Goal: Task Accomplishment & Management: Complete application form

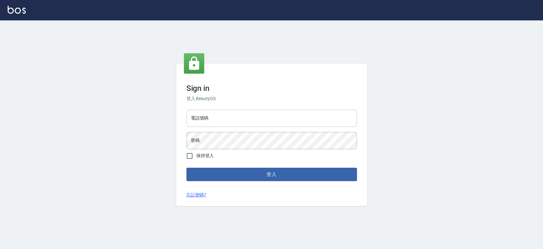
drag, startPoint x: 283, startPoint y: 118, endPoint x: 269, endPoint y: 122, distance: 14.5
click at [279, 119] on input "電話號碼" at bounding box center [272, 118] width 171 height 17
click at [192, 153] on input "保持登入" at bounding box center [189, 155] width 13 height 13
checkbox input "true"
click at [227, 124] on input "電話號碼" at bounding box center [272, 118] width 171 height 17
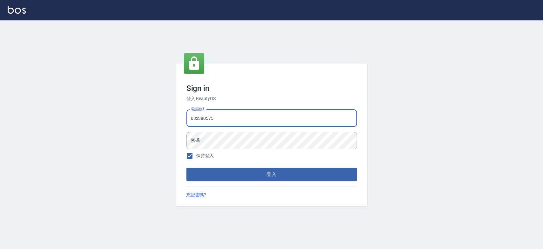
type input "033380575"
click at [187, 167] on button "登入" at bounding box center [272, 173] width 171 height 13
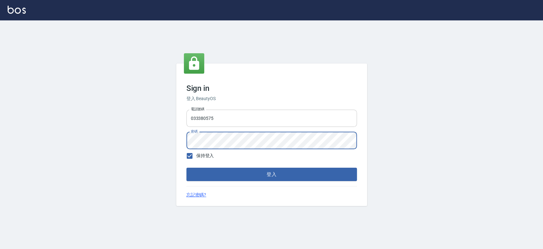
click at [187, 167] on button "登入" at bounding box center [272, 173] width 171 height 13
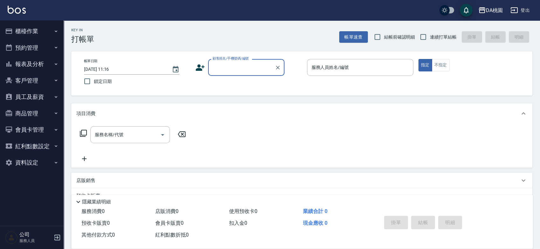
click at [44, 28] on button "櫃檯作業" at bounding box center [32, 31] width 59 height 17
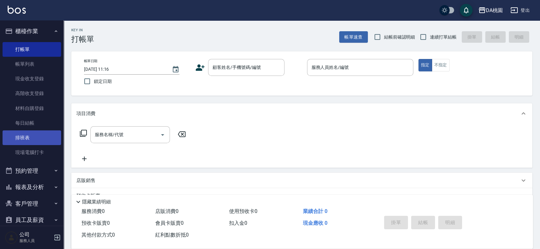
click at [24, 138] on link "排班表" at bounding box center [32, 137] width 59 height 15
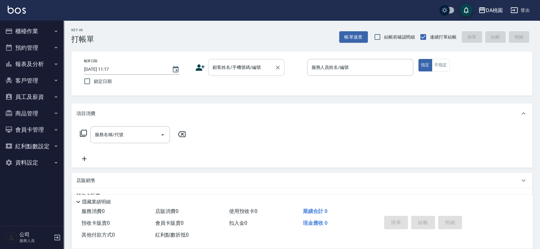
click at [234, 64] on div "顧客姓名/手機號碼/編號 顧客姓名/手機號碼/編號" at bounding box center [246, 67] width 76 height 17
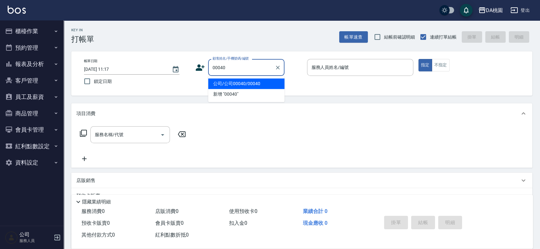
type input "公司/公司00040/00040"
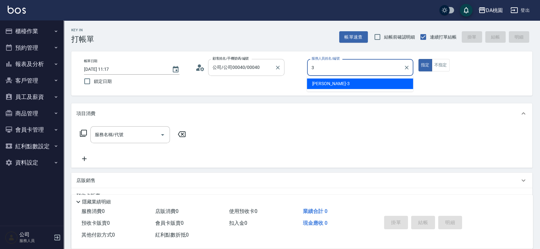
type input "[PERSON_NAME]-3"
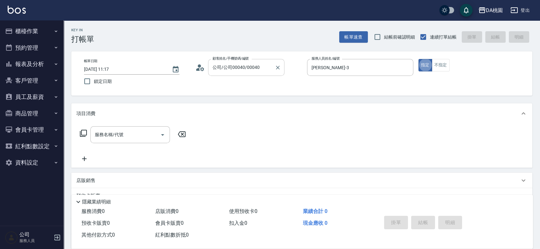
type button "true"
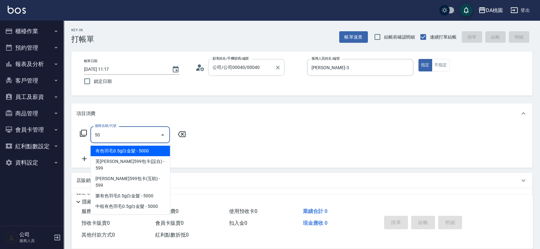
type input "501"
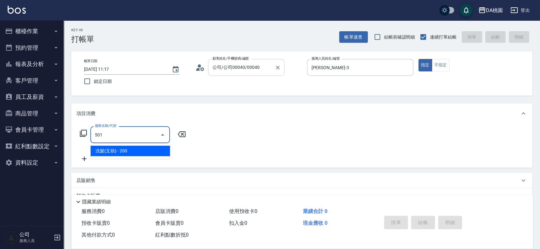
type input "20"
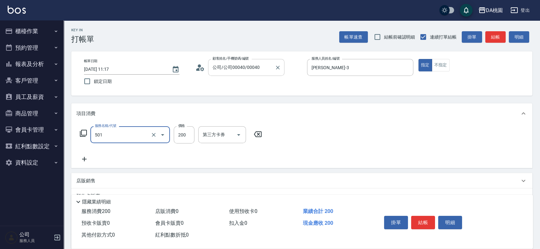
type input "洗髮(互助)(501)"
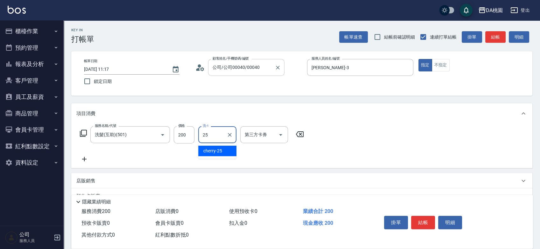
type input "cherry-25"
click at [85, 132] on icon at bounding box center [84, 133] width 8 height 8
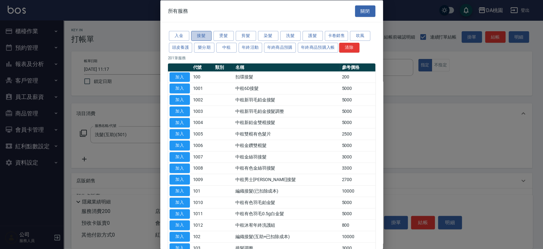
click at [204, 36] on button "接髮" at bounding box center [201, 36] width 20 height 10
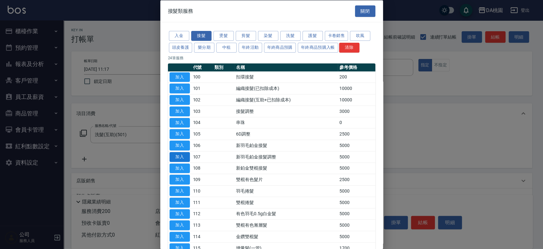
click at [182, 154] on button "加入" at bounding box center [180, 157] width 20 height 10
type input "520"
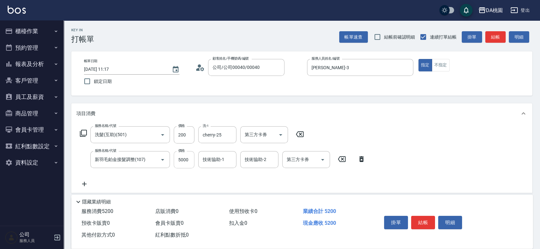
click at [187, 158] on input "5000" at bounding box center [184, 159] width 21 height 17
type input "3"
type input "20"
type input "330"
type input "50"
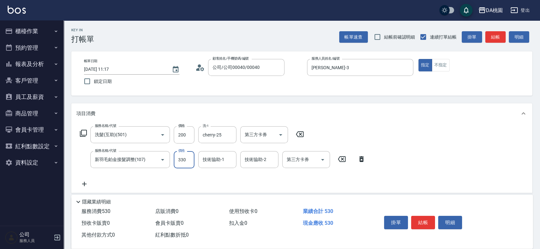
type input "3300"
type input "350"
type input "3300"
click at [421, 223] on button "結帳" at bounding box center [423, 222] width 24 height 13
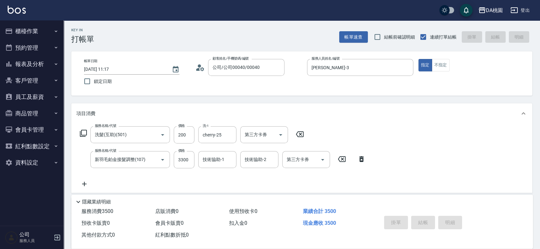
type input "0"
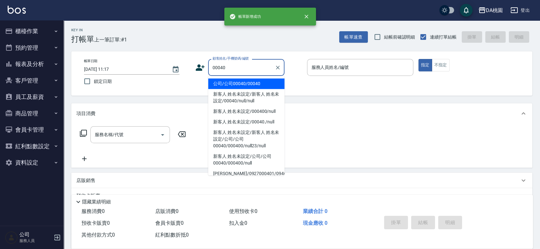
type input "公司/公司00040/00040"
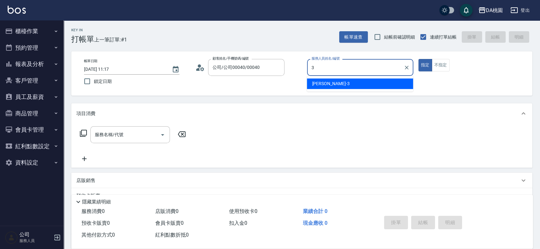
type input "[PERSON_NAME]-3"
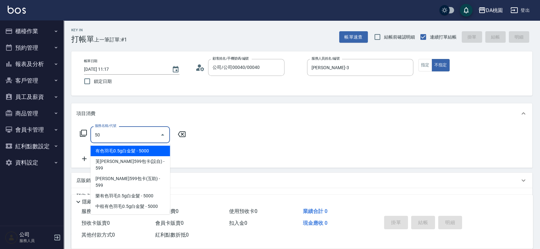
type input "501"
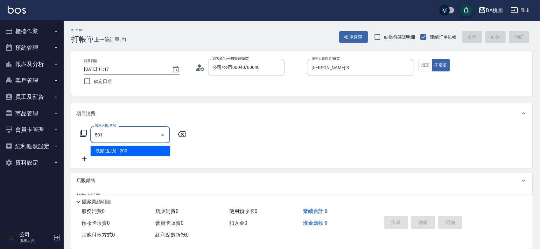
type input "20"
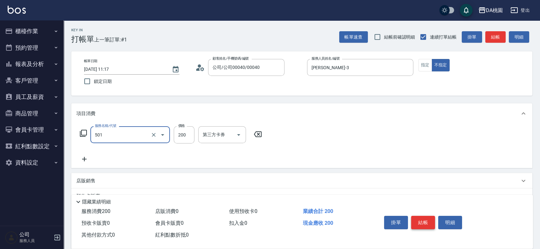
type input "洗髮(互助)(501)"
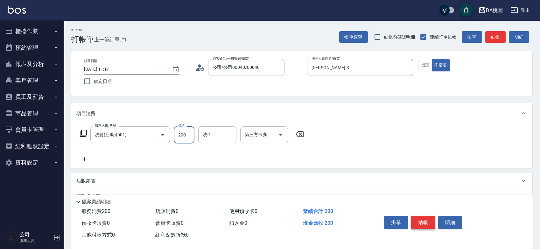
type input "0"
type input "250"
type input "20"
type input "250"
type input "[PERSON_NAME]-18"
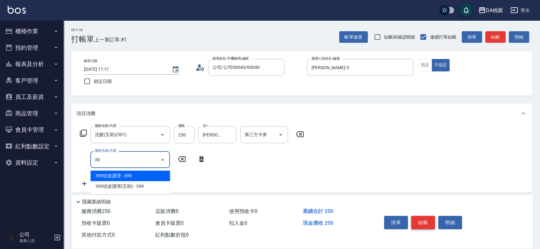
type input "303"
type input "50"
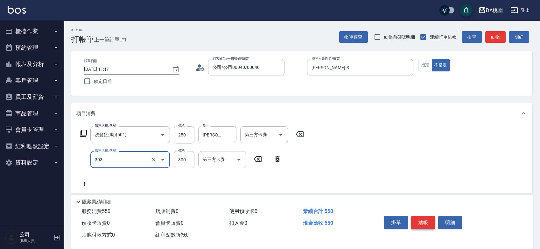
type input "A級剪髮(303)"
click at [421, 223] on button "結帳" at bounding box center [423, 222] width 24 height 13
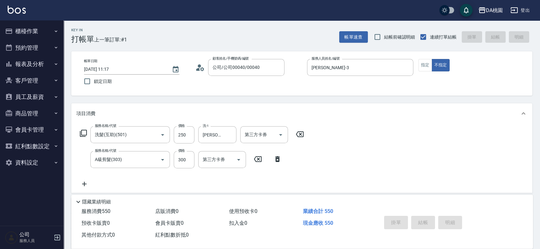
type input "[DATE] 11:18"
type input "0"
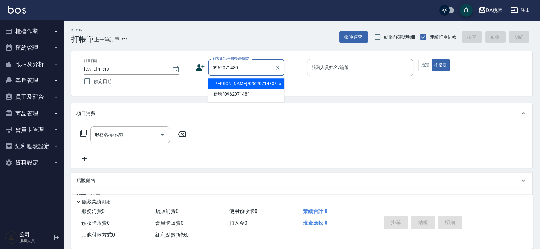
type input "[PERSON_NAME]/0962071480/null"
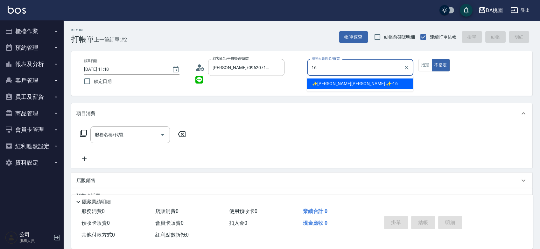
type input "✨[PERSON_NAME][PERSON_NAME] ✨-16"
type button "false"
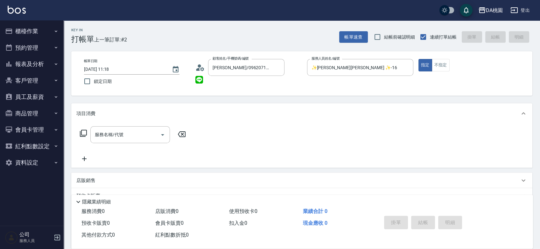
click at [83, 134] on icon at bounding box center [84, 133] width 8 height 8
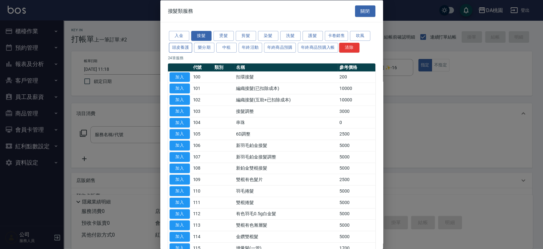
click at [177, 50] on button "頭皮養護" at bounding box center [181, 47] width 24 height 10
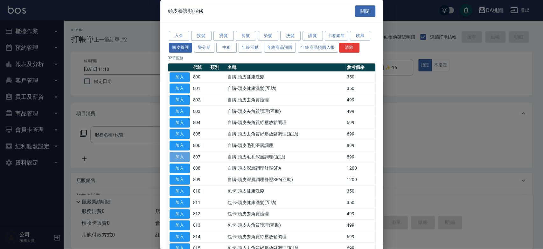
click at [180, 156] on button "加入" at bounding box center [180, 157] width 20 height 10
type input "自購-頭皮毛孔深層調理(互助)(807)"
type input "80"
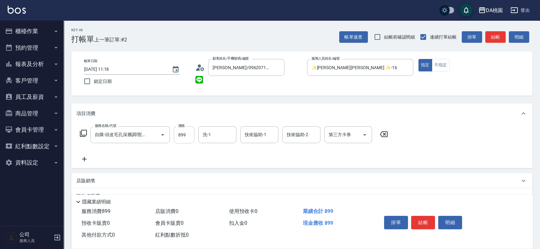
click at [187, 136] on input "899" at bounding box center [184, 134] width 21 height 17
type input "9"
type input "0"
type input "900"
type input "90"
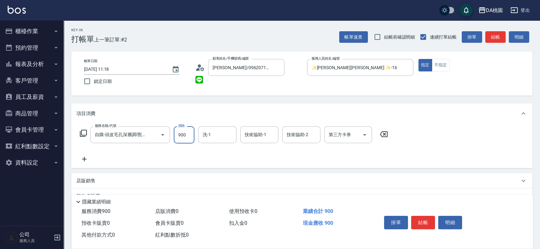
type input "900"
type input "[PERSON_NAME]-18"
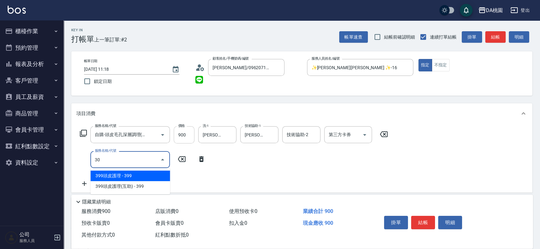
type input "303"
type input "120"
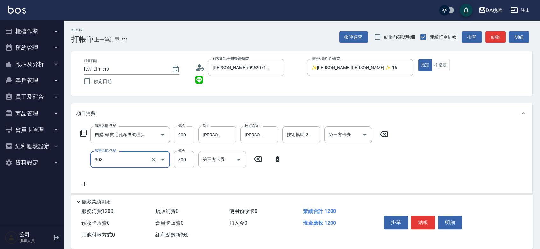
type input "A級剪髮(303)"
type input "5"
type input "90"
type input "500"
type input "140"
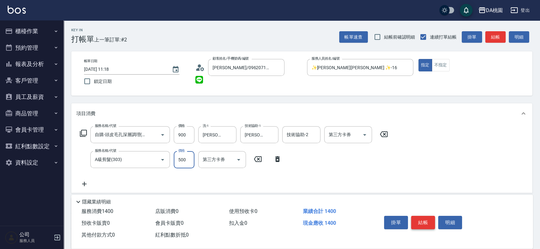
type input "500"
click at [420, 222] on button "結帳" at bounding box center [423, 222] width 24 height 13
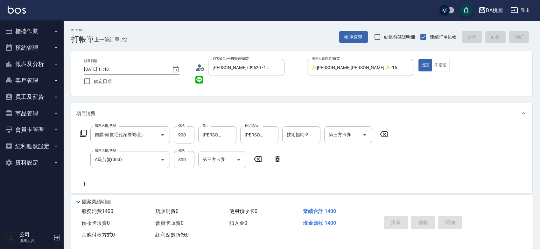
type input "0"
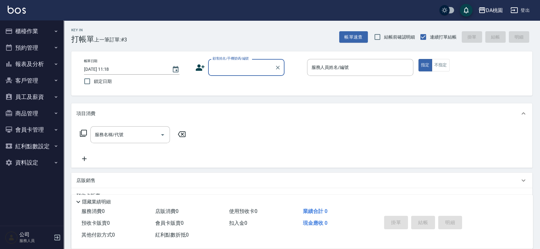
click at [36, 23] on button "櫃檯作業" at bounding box center [32, 31] width 59 height 17
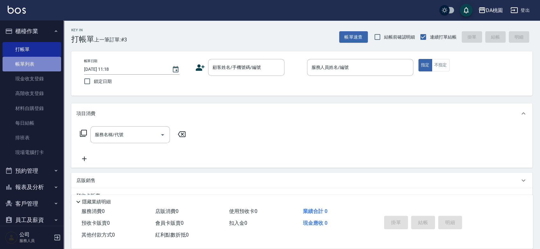
click at [33, 68] on link "帳單列表" at bounding box center [32, 64] width 59 height 15
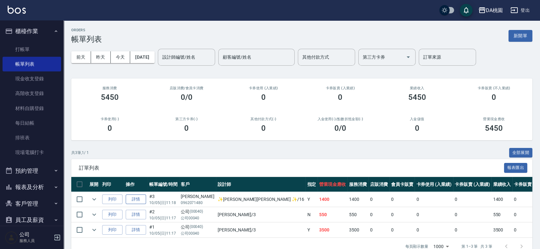
click at [135, 201] on link "詳情" at bounding box center [136, 199] width 20 height 10
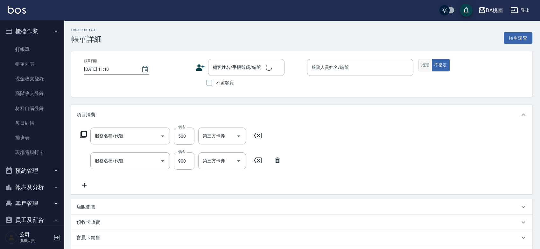
type input "A級剪髮(303)"
type input "自購-頭皮毛孔深層調理(互助)(807)"
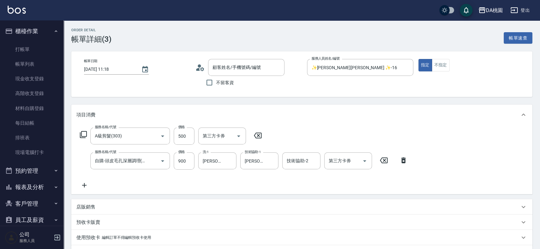
type input "✨[PERSON_NAME][PERSON_NAME] ✨-16"
type input "140"
type input "[PERSON_NAME]/0962071480/null"
click at [403, 161] on icon at bounding box center [403, 160] width 4 height 6
type input "50"
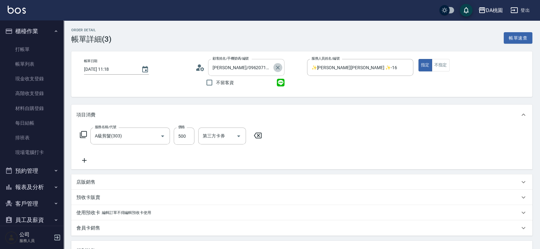
click at [279, 65] on icon "Clear" at bounding box center [278, 67] width 6 height 6
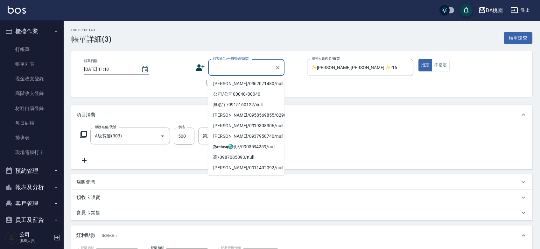
click at [245, 66] on input "顧客姓名/手機號碼/編號" at bounding box center [241, 67] width 61 height 11
click at [241, 95] on li "公司/公司00040/00040" at bounding box center [246, 94] width 76 height 11
type input "公司/公司00040/00040"
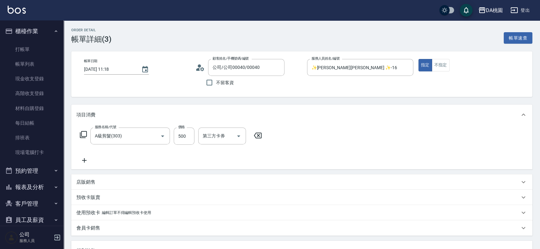
drag, startPoint x: 259, startPoint y: 132, endPoint x: 229, endPoint y: 134, distance: 30.6
click at [259, 133] on icon at bounding box center [258, 135] width 16 height 8
type input "0"
click at [117, 143] on div "服務名稱/代號" at bounding box center [130, 135] width 80 height 17
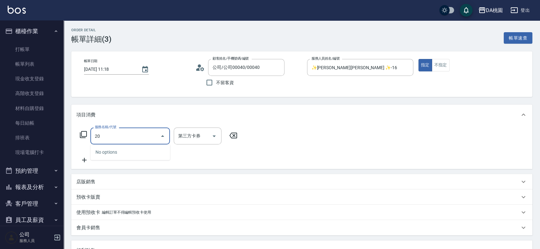
type input "200"
type input "150"
type input "離子燙(200)"
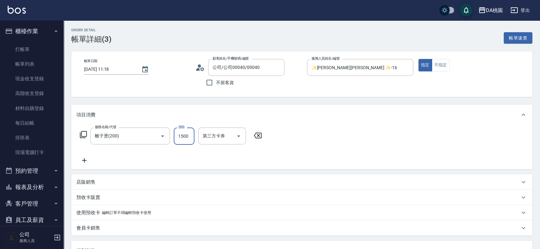
type input "1"
type input "0"
type input "140"
type input "10"
type input "1400"
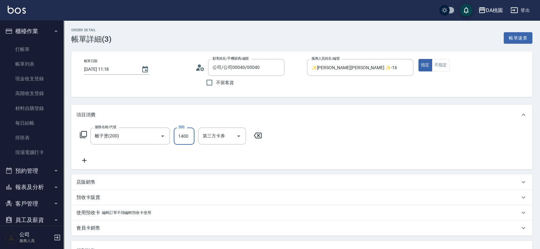
type input "140"
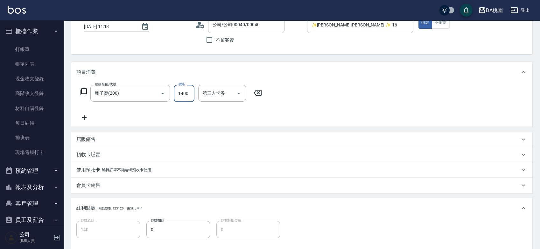
scroll to position [141, 0]
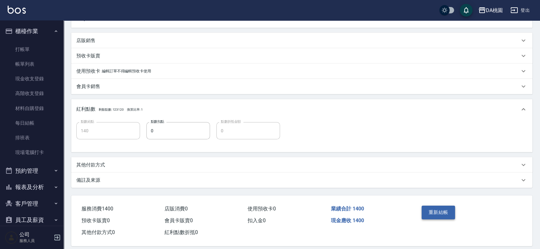
type input "1400"
click at [434, 214] on button "重新結帳" at bounding box center [439, 211] width 34 height 13
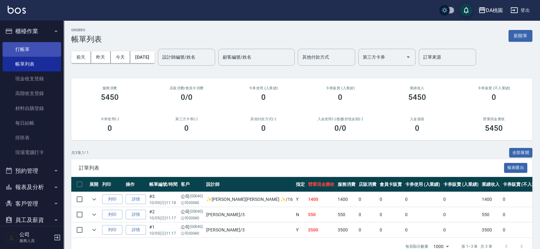
click at [34, 45] on link "打帳單" at bounding box center [32, 49] width 59 height 15
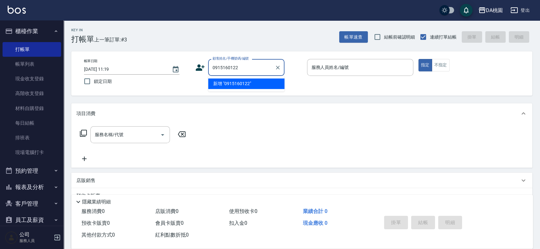
type input "0915160122"
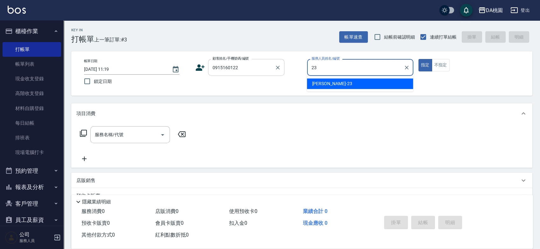
type input "[PERSON_NAME] -23"
type button "true"
type input "無名字/0915160122/null"
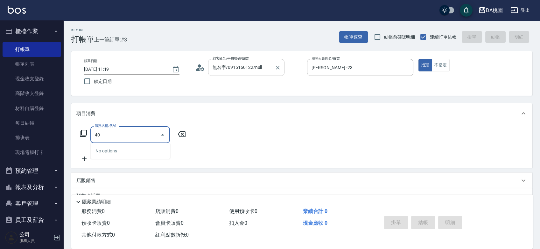
type input "401"
type input "150"
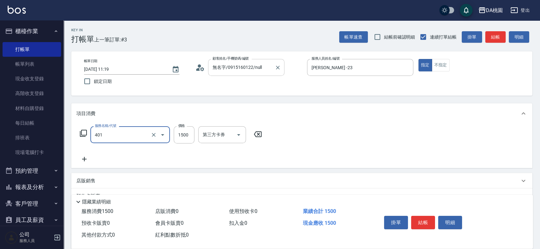
type input "染髮(互助)(401)"
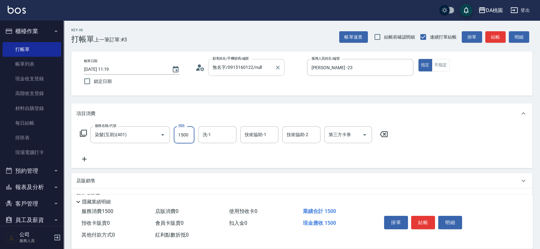
type input "2"
type input "0"
type input "278"
type input "20"
type input "2780"
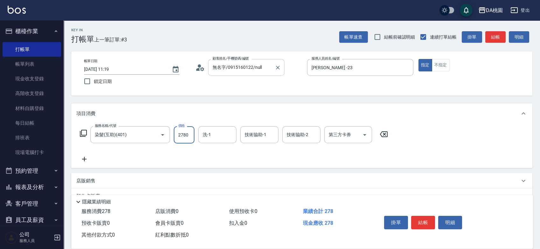
type input "270"
type input "2780"
type input "C C-29"
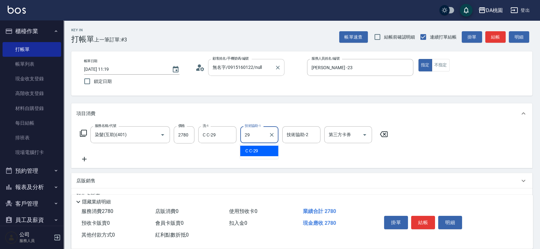
type input "C C-29"
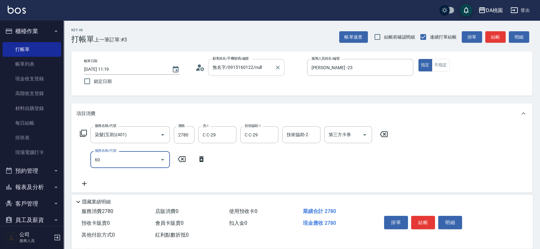
type input "609"
type input "390"
type input "鱗脂質護髮(互助)(609)"
type input "2"
type input "270"
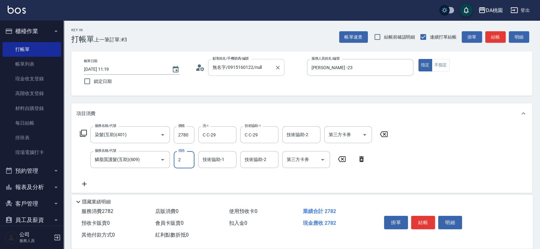
type input "20"
type input "280"
type input "200"
type input "290"
type input "2000"
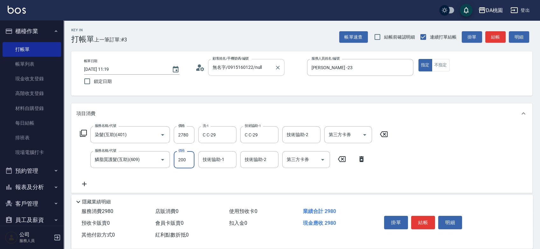
type input "470"
type input "2000"
type input "C C-29"
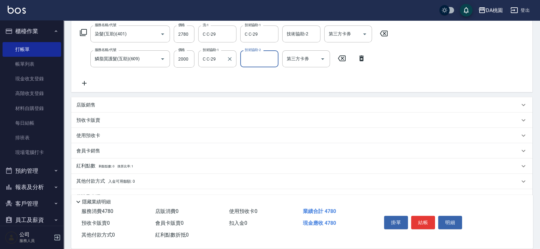
scroll to position [106, 0]
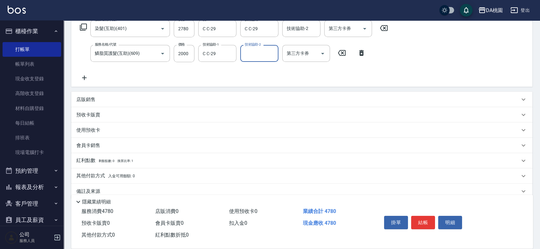
click at [216, 96] on div "店販銷售" at bounding box center [297, 99] width 443 height 7
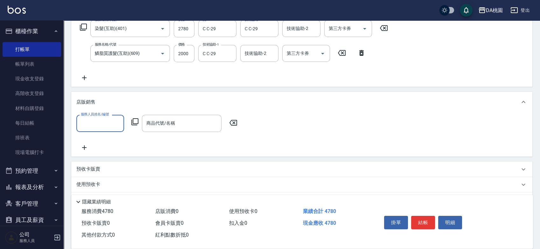
scroll to position [0, 0]
type input "C C-29"
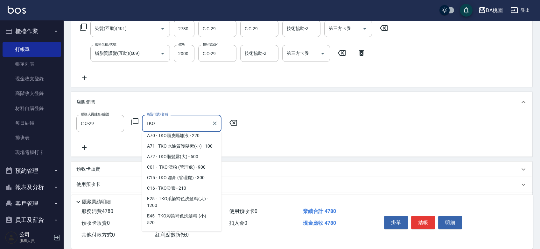
scroll to position [35, 0]
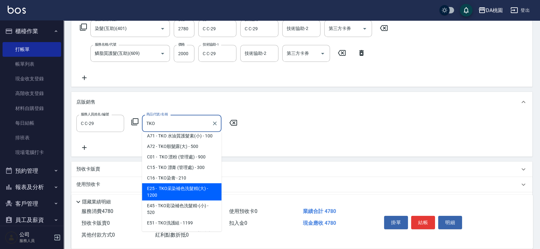
click at [196, 196] on span "E25 - TKO采染補色洗髮精(大) - 1200" at bounding box center [182, 191] width 80 height 17
type input "TKO采染補色洗髮精(大)"
type input "590"
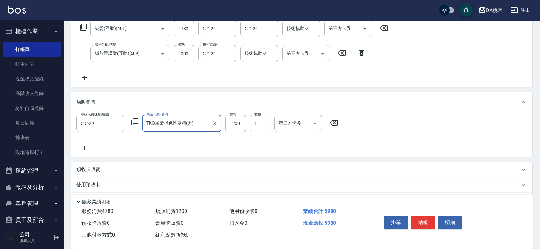
type input "TKO采染補色洗髮精(大)"
type input "1"
type input "470"
type input "110"
type input "480"
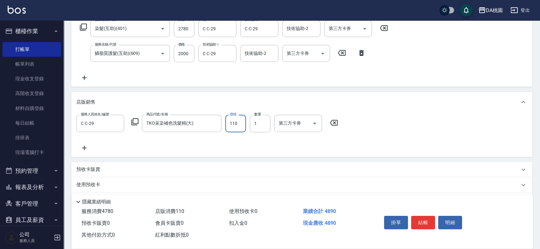
type input "1100"
type input "580"
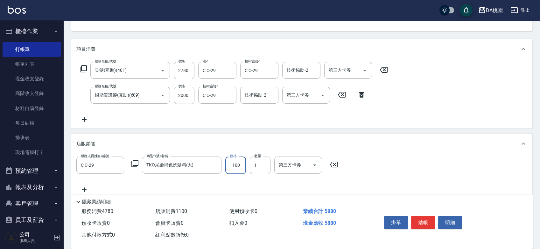
scroll to position [0, 0]
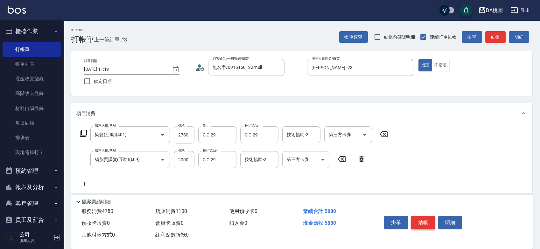
type input "1100"
click at [424, 221] on button "結帳" at bounding box center [423, 222] width 24 height 13
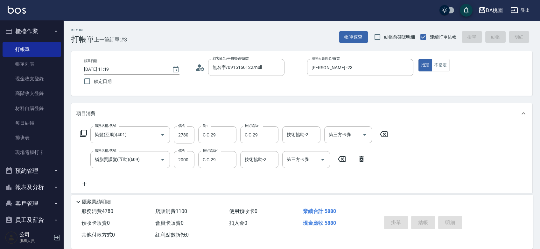
type input "0"
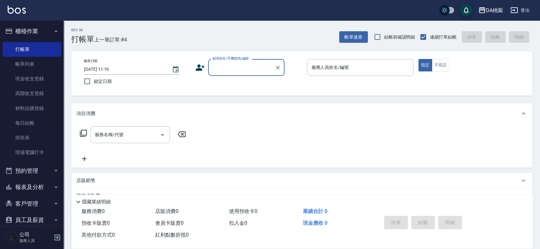
click at [240, 66] on input "顧客姓名/手機號碼/編號" at bounding box center [241, 67] width 61 height 11
type input "00040"
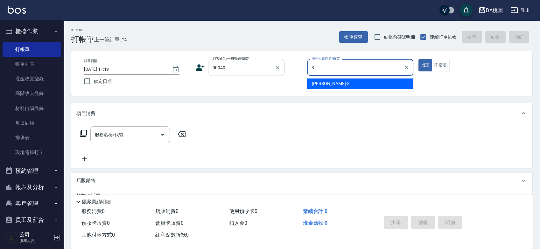
type input "3"
type input "公司/公司00040/00040"
type input "[PERSON_NAME]-3"
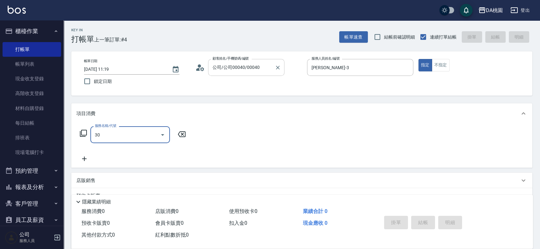
type input "303"
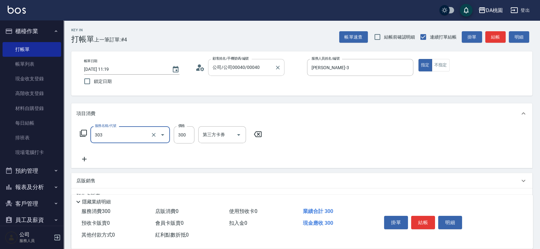
type input "30"
type input "A級剪髮(303)"
type input "0"
type input "350"
type input "30"
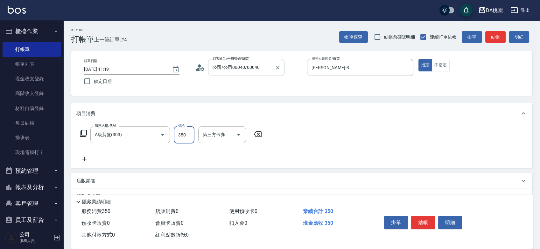
type input "350"
click at [417, 216] on button "結帳" at bounding box center [423, 222] width 24 height 13
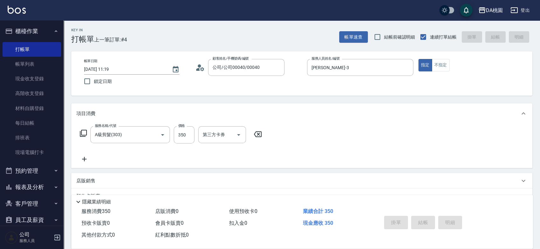
type input "[DATE] 11:29"
type input "0"
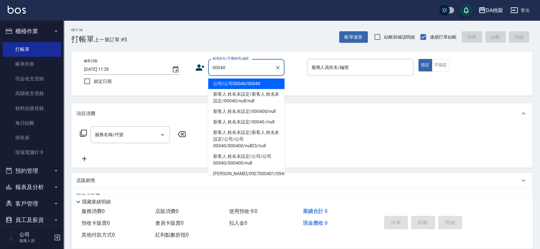
type input "公司/公司00040/00040"
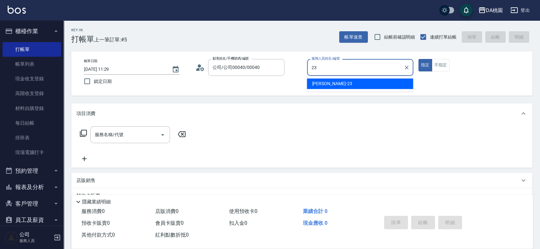
type input "[PERSON_NAME] -23"
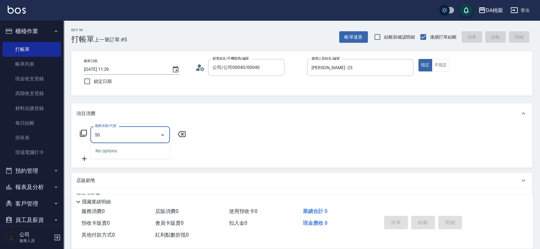
type input "500"
type input "20"
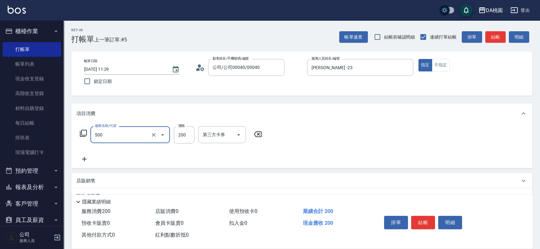
type input "洗髮(500)"
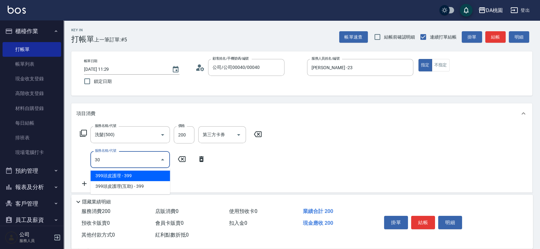
type input "303"
type input "50"
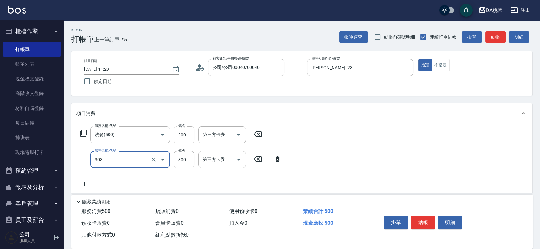
type input "A級剪髮(303)"
type input "5"
type input "20"
type input "50"
type input "70"
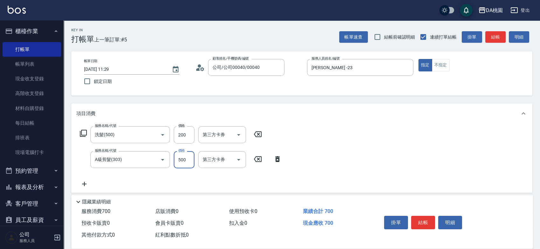
type input "500"
click at [432, 224] on button "結帳" at bounding box center [423, 222] width 24 height 13
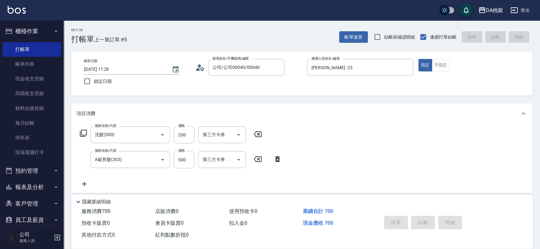
type input "[DATE] 11:30"
type input "0"
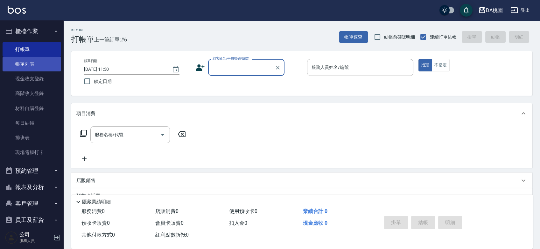
click at [20, 64] on link "帳單列表" at bounding box center [32, 64] width 59 height 15
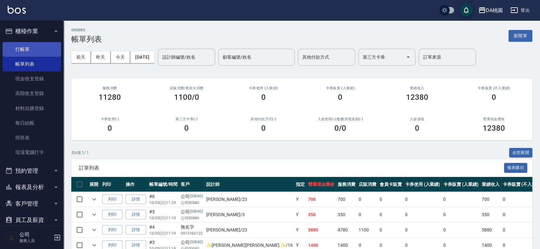
click at [31, 48] on link "打帳單" at bounding box center [32, 49] width 59 height 15
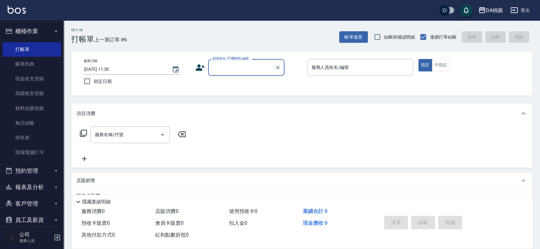
click at [298, 88] on div "帳單日期 [DATE] 11:30 鎖定日期 顧客姓名/手機號碼/編號 顧客姓名/手機號碼/編號 服務人員姓名/編號 服務人員姓名/編號 指定 不指定" at bounding box center [301, 73] width 461 height 44
